Goal: Find specific page/section: Find specific page/section

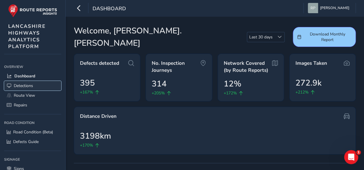
click at [33, 85] on span "Detections" at bounding box center [23, 86] width 19 height 6
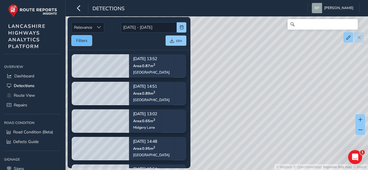
click at [86, 40] on button "Filters" at bounding box center [82, 40] width 20 height 10
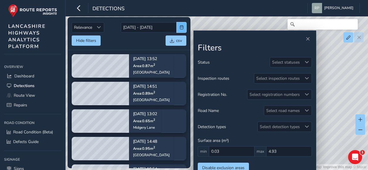
click at [182, 29] on span "button" at bounding box center [182, 27] width 4 height 4
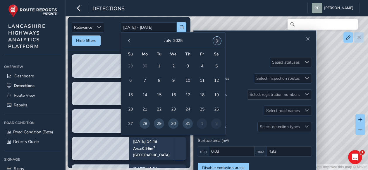
click at [217, 41] on span "button" at bounding box center [217, 41] width 4 height 4
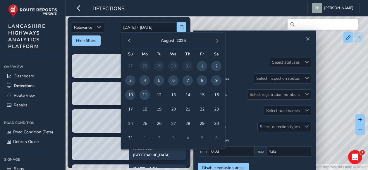
click at [186, 80] on span "7" at bounding box center [188, 80] width 10 height 10
type input "[DATE]"
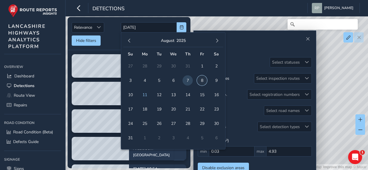
click at [202, 79] on span "8" at bounding box center [202, 80] width 10 height 10
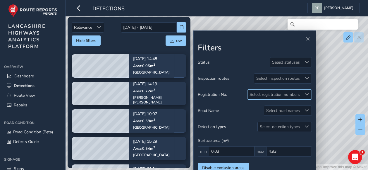
click at [302, 94] on div "Select registration numbers" at bounding box center [275, 95] width 54 height 10
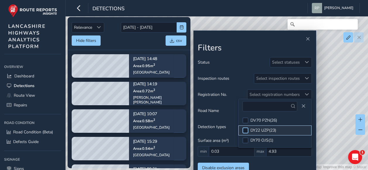
click at [246, 129] on div at bounding box center [246, 130] width 6 height 6
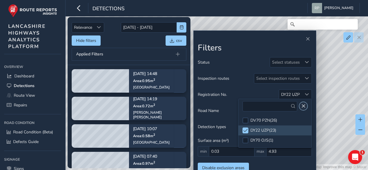
click at [304, 107] on span "Close" at bounding box center [303, 106] width 4 height 4
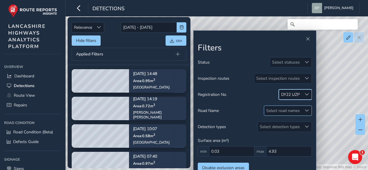
click at [310, 107] on div at bounding box center [307, 111] width 10 height 10
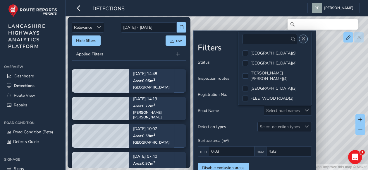
click at [304, 40] on span "Close" at bounding box center [303, 39] width 4 height 4
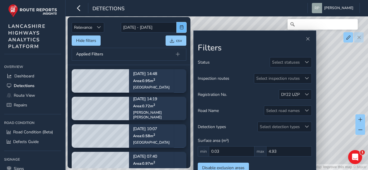
click at [183, 28] on span "button" at bounding box center [182, 27] width 4 height 4
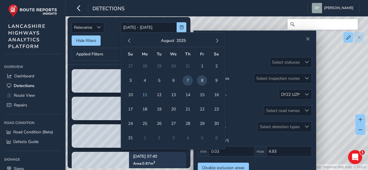
click at [199, 80] on span "8" at bounding box center [202, 80] width 10 height 10
type input "[DATE]"
click at [199, 80] on span "8" at bounding box center [202, 80] width 10 height 10
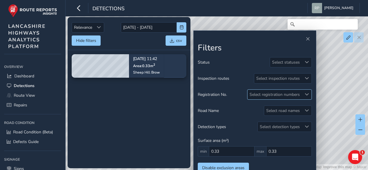
click at [301, 95] on div "Select registration numbers" at bounding box center [275, 95] width 54 height 10
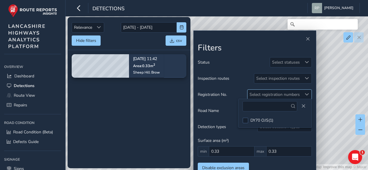
click at [301, 95] on div "Select registration numbers" at bounding box center [275, 95] width 54 height 10
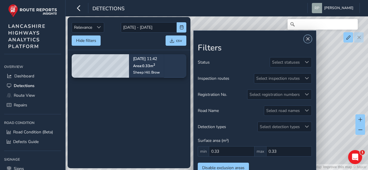
click at [306, 40] on span "Close" at bounding box center [308, 39] width 4 height 4
